Goal: Task Accomplishment & Management: Manage account settings

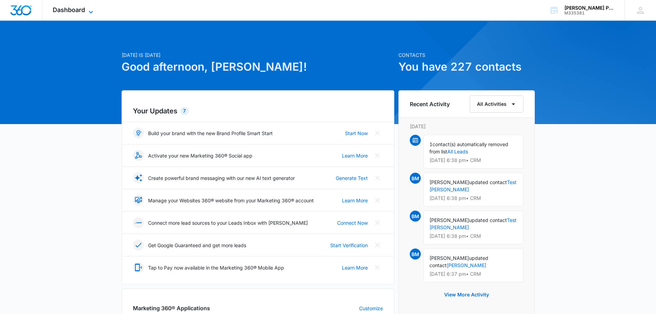
click at [79, 12] on span "Dashboard" at bounding box center [69, 9] width 32 height 7
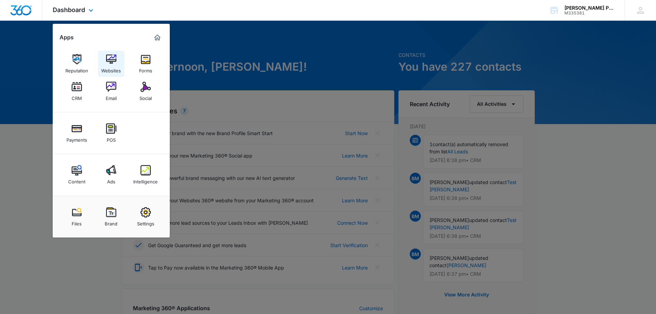
click at [115, 65] on div "Websites" at bounding box center [111, 68] width 20 height 9
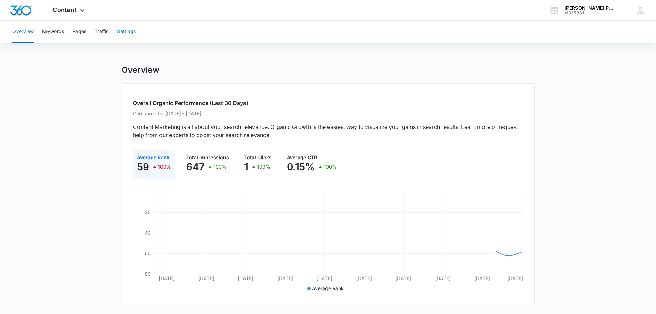
click at [125, 32] on button "Settings" at bounding box center [126, 32] width 19 height 22
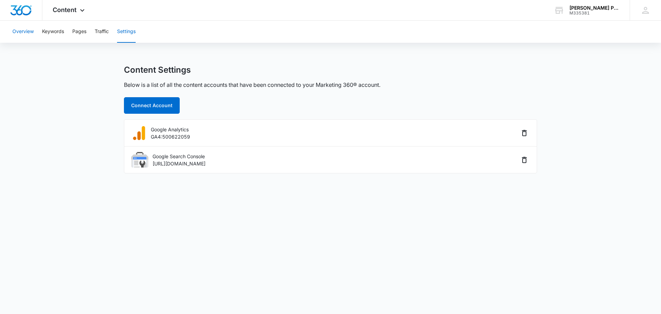
click at [25, 31] on button "Overview" at bounding box center [22, 32] width 21 height 22
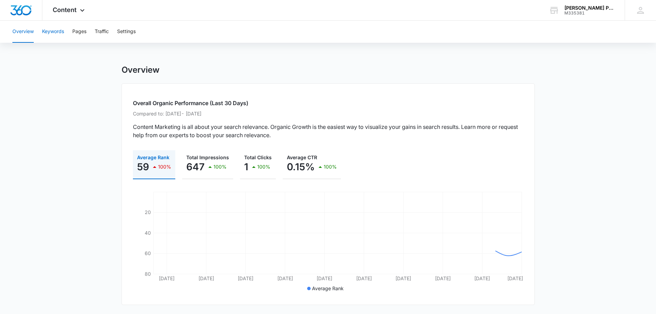
click at [58, 36] on button "Keywords" at bounding box center [53, 32] width 22 height 22
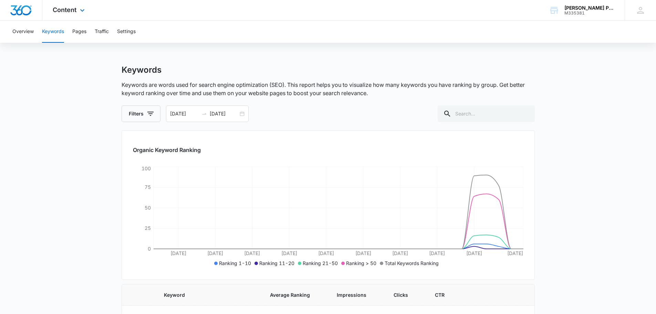
click at [77, 13] on div "Content Apps Reputation Websites Forms CRM Email Social Payments POS Content Ad…" at bounding box center [69, 10] width 54 height 20
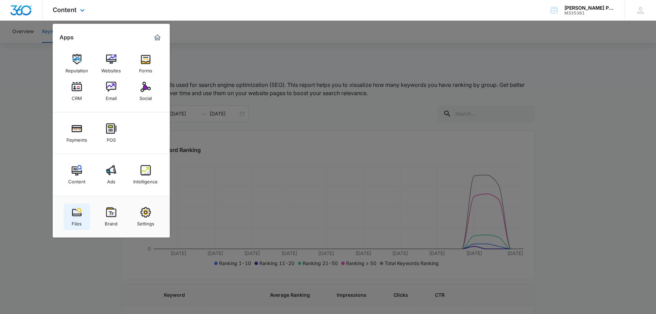
click at [79, 215] on img at bounding box center [77, 212] width 10 height 10
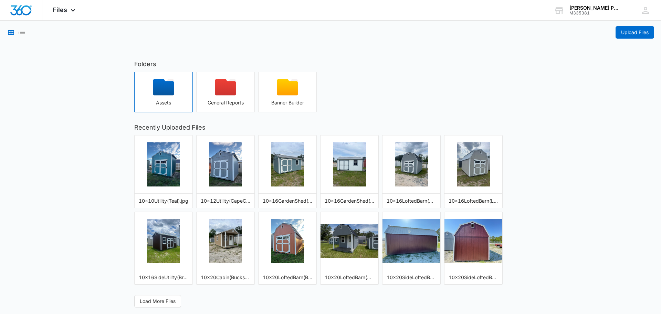
click at [160, 96] on div "button" at bounding box center [164, 89] width 58 height 21
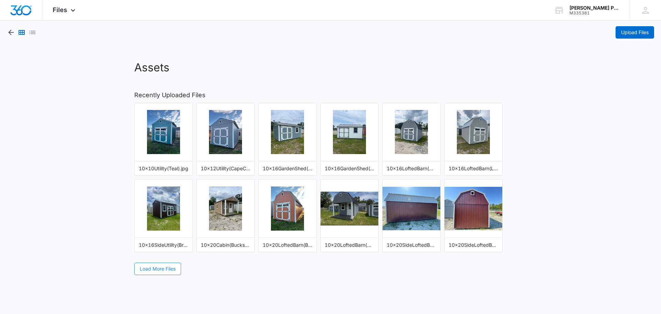
click at [157, 272] on button "Load More Files" at bounding box center [157, 268] width 47 height 12
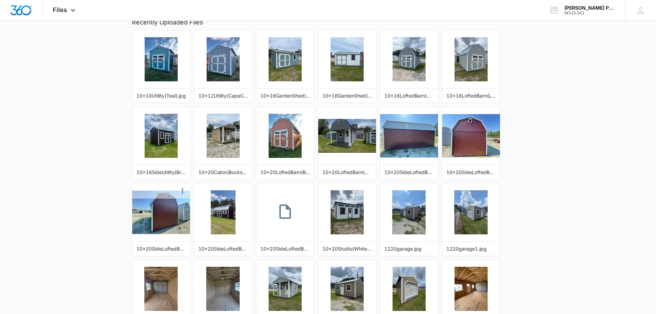
scroll to position [114, 0]
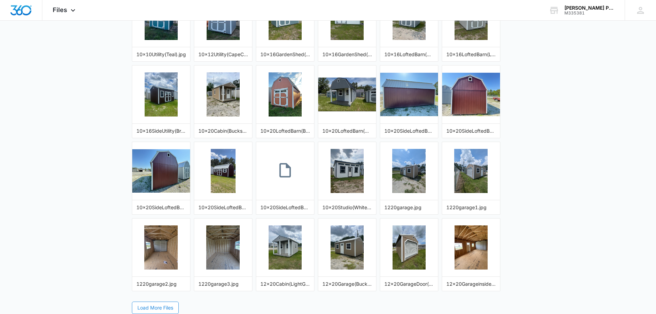
click at [153, 313] on button "Load More Files" at bounding box center [155, 307] width 47 height 12
click at [155, 309] on span "Load More Files" at bounding box center [155, 308] width 36 height 8
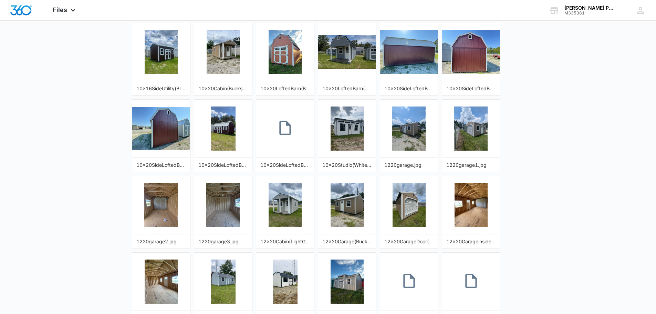
scroll to position [0, 0]
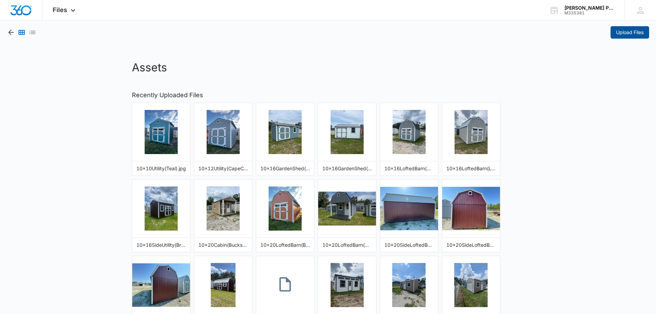
click at [624, 34] on span "Upload Files" at bounding box center [630, 33] width 28 height 8
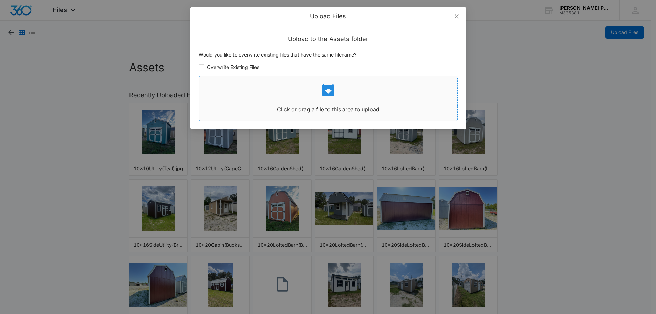
click at [327, 93] on icon at bounding box center [328, 90] width 12 height 12
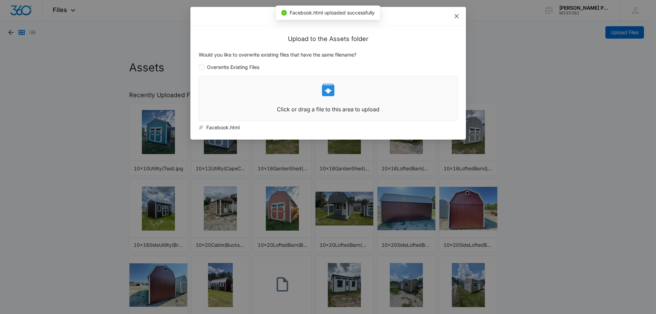
click at [457, 17] on icon "close" at bounding box center [457, 16] width 6 height 6
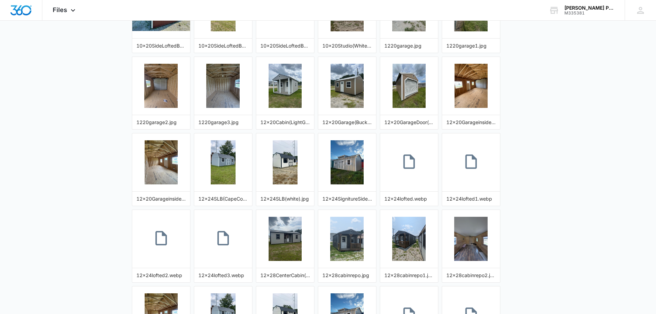
scroll to position [496, 0]
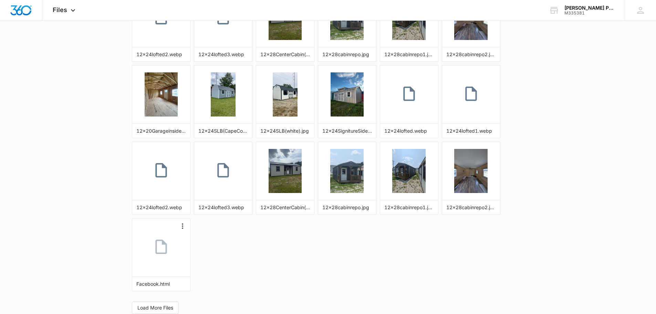
click at [171, 255] on link at bounding box center [161, 247] width 58 height 38
drag, startPoint x: 162, startPoint y: 262, endPoint x: 273, endPoint y: 268, distance: 111.8
drag, startPoint x: 273, startPoint y: 268, endPoint x: 173, endPoint y: 269, distance: 99.9
click at [173, 269] on div at bounding box center [161, 247] width 58 height 58
click at [181, 225] on icon "More Options" at bounding box center [182, 226] width 8 height 8
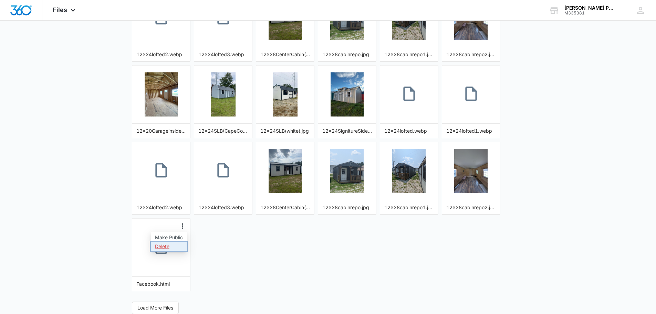
click at [170, 244] on button "Delete" at bounding box center [169, 246] width 36 height 9
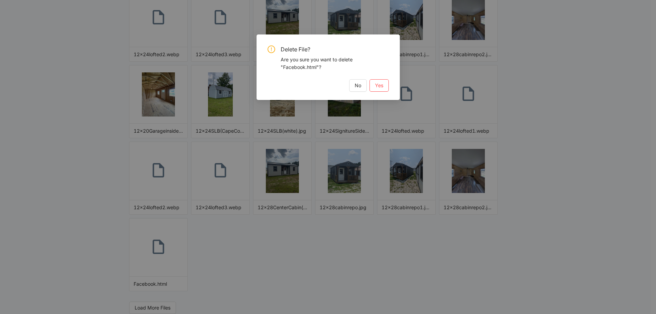
click at [381, 78] on div "Delete File? Are you sure you want to delete "Facebook.html"? No Yes" at bounding box center [328, 68] width 121 height 46
click at [383, 84] on button "Yes" at bounding box center [379, 85] width 19 height 12
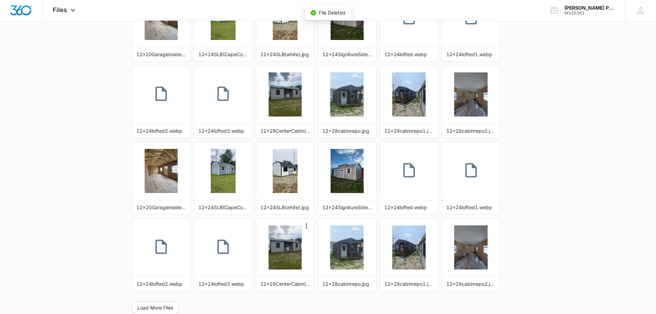
scroll to position [420, 0]
click at [150, 305] on span "Load More Files" at bounding box center [155, 308] width 36 height 8
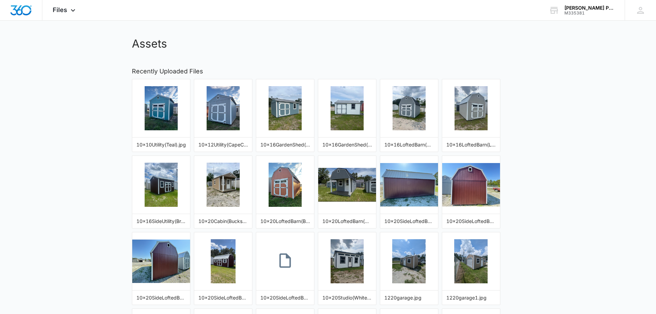
scroll to position [0, 0]
